Goal: Navigation & Orientation: Find specific page/section

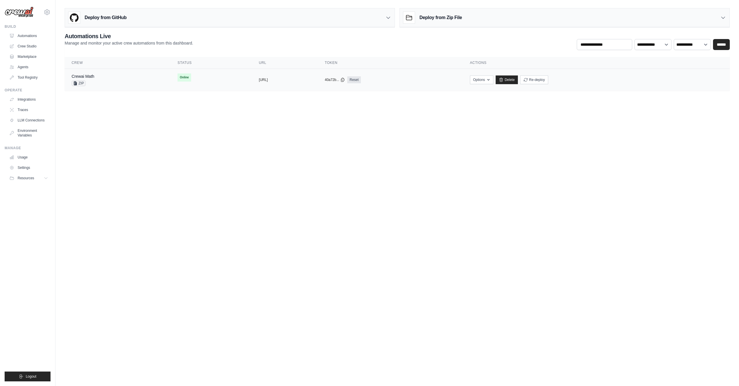
click at [103, 77] on div "Crewai Math ZIP" at bounding box center [118, 79] width 92 height 13
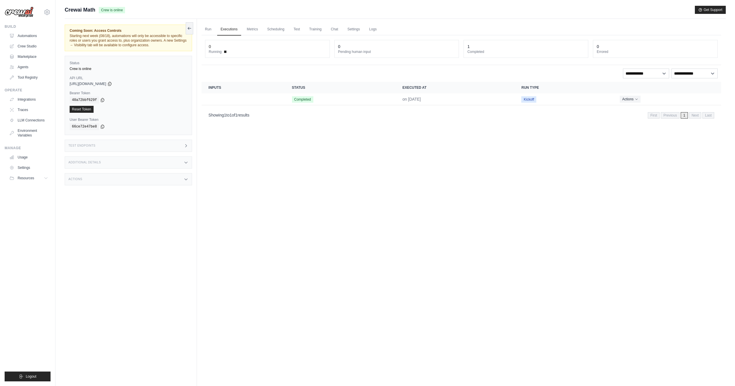
scroll to position [1, 0]
click at [30, 37] on link "Automations" at bounding box center [30, 35] width 44 height 9
drag, startPoint x: 94, startPoint y: 38, endPoint x: 117, endPoint y: 40, distance: 22.8
click at [117, 40] on span "Starting next week (08/18), automations will only be accessible to specific rol…" at bounding box center [128, 38] width 117 height 13
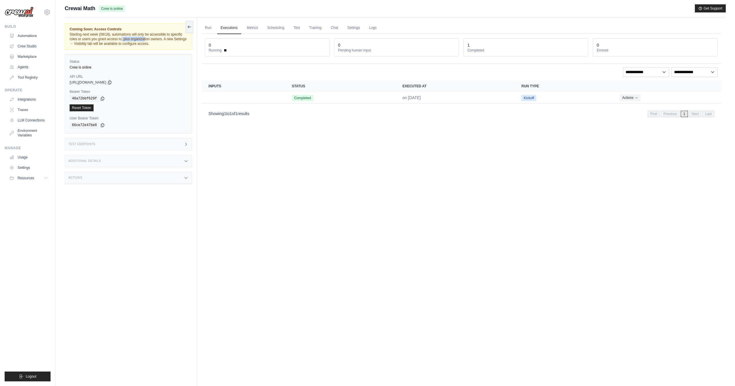
drag, startPoint x: 127, startPoint y: 38, endPoint x: 146, endPoint y: 43, distance: 19.3
click at [146, 43] on span "Starting next week (08/18), automations will only be accessible to specific rol…" at bounding box center [128, 38] width 117 height 13
drag, startPoint x: 155, startPoint y: 44, endPoint x: 65, endPoint y: 30, distance: 91.5
click at [65, 30] on div "Coming Soon: Access Controls Starting next week (08/18), automations will only …" at bounding box center [128, 36] width 127 height 27
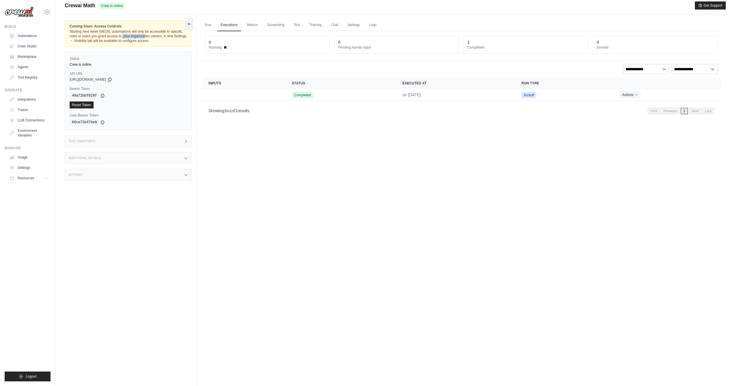
scroll to position [5, 0]
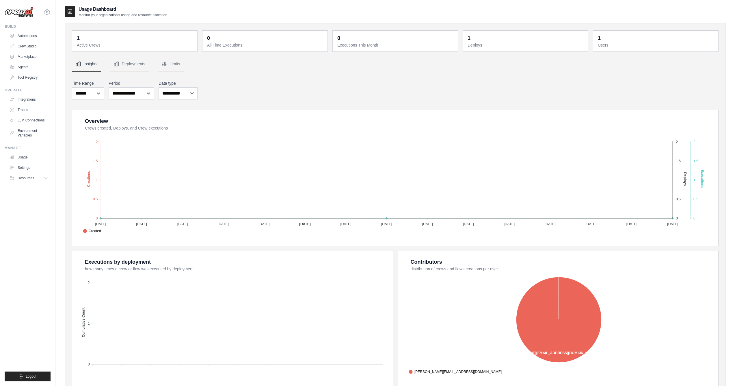
click at [365, 95] on div "**********" at bounding box center [395, 89] width 647 height 21
